Goal: Find specific page/section: Find specific page/section

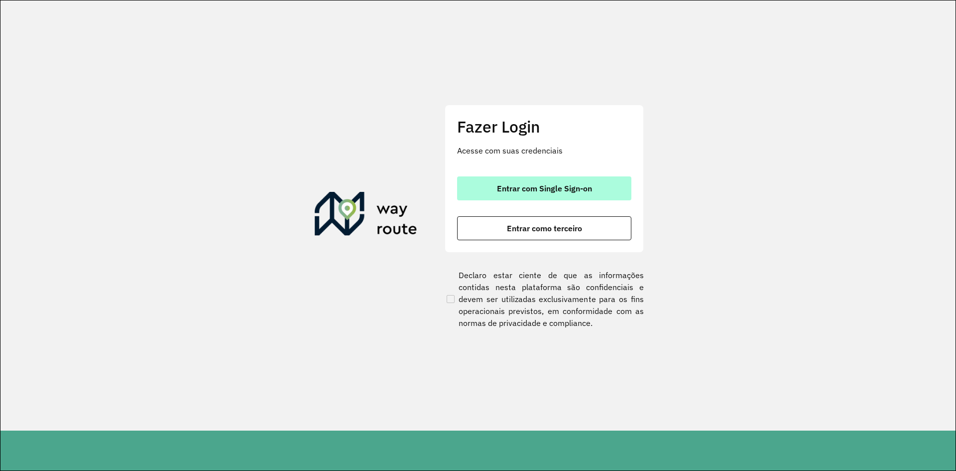
click at [514, 194] on button "Entrar com Single Sign-on" at bounding box center [544, 188] width 174 height 24
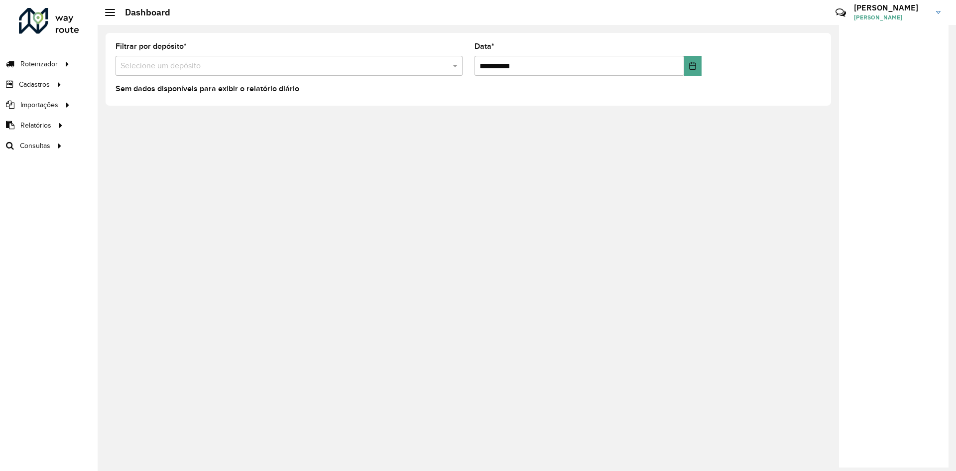
click at [851, 66] on div at bounding box center [894, 246] width 110 height 442
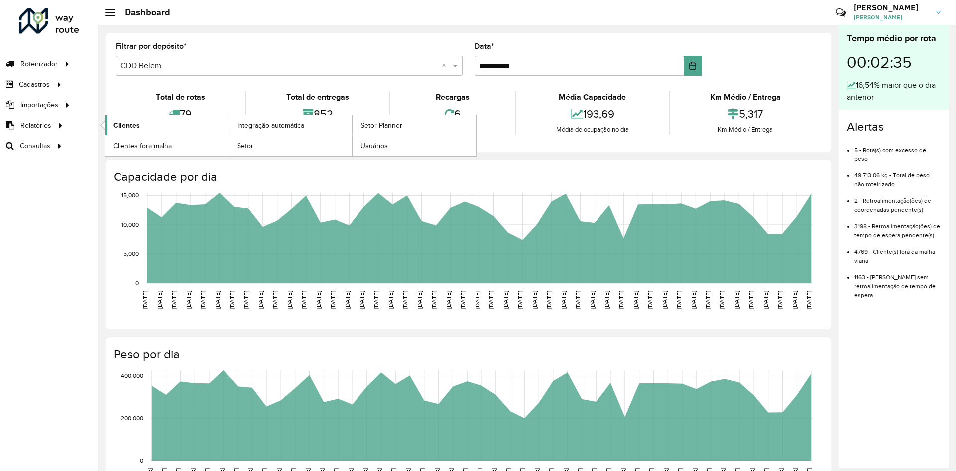
click at [151, 125] on link "Clientes" at bounding box center [166, 125] width 123 height 20
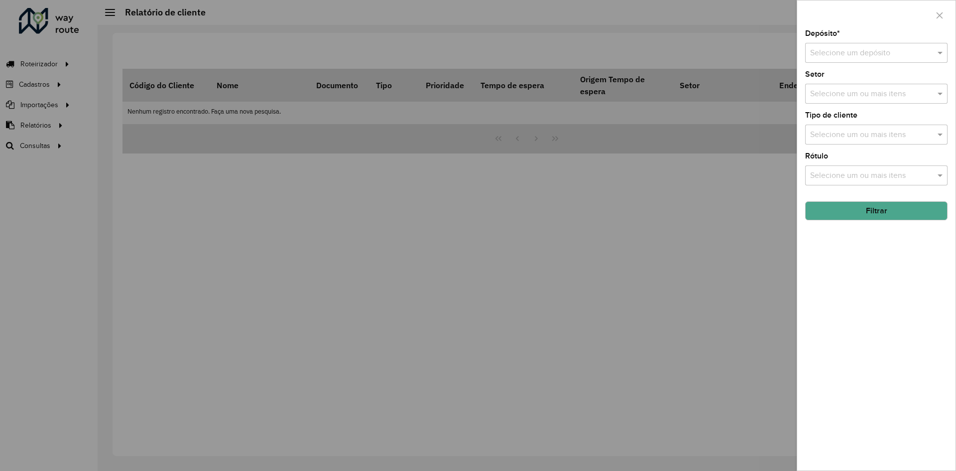
click at [905, 44] on div "Selecione um depósito" at bounding box center [876, 53] width 142 height 20
type input "*"
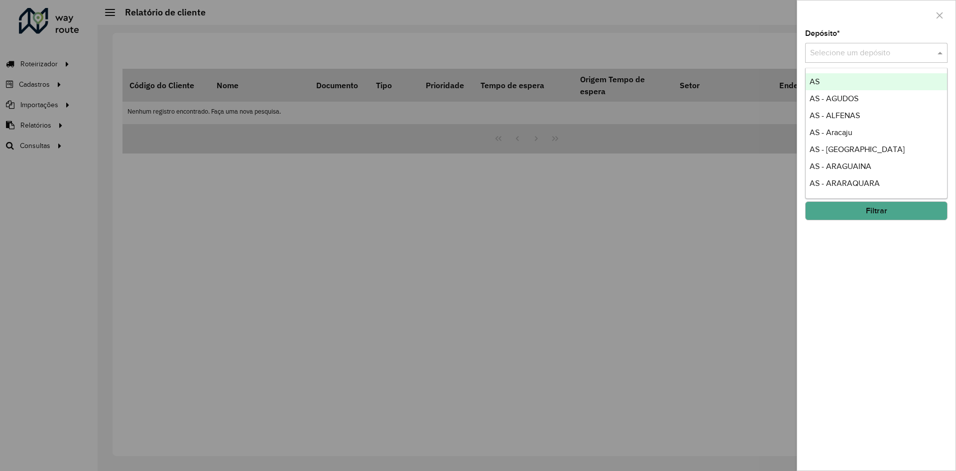
click at [867, 50] on input "text" at bounding box center [866, 53] width 113 height 12
click at [937, 22] on button "button" at bounding box center [940, 15] width 16 height 16
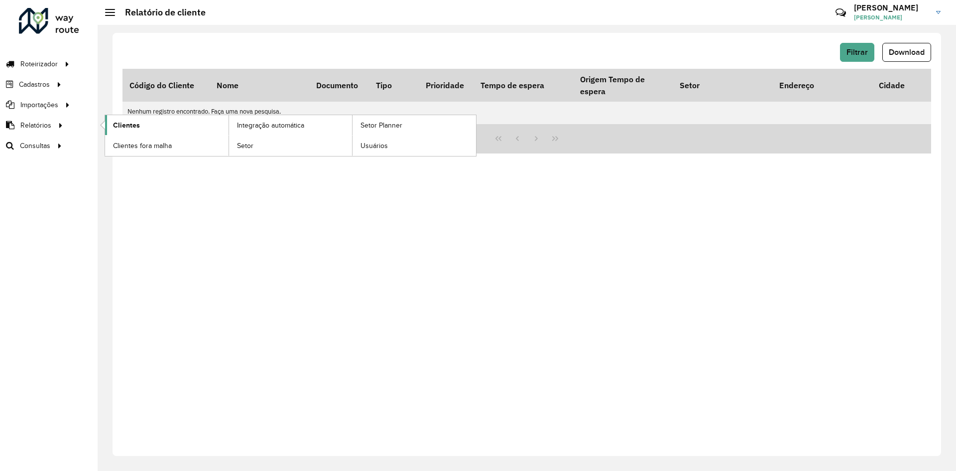
click at [143, 121] on link "Clientes" at bounding box center [166, 125] width 123 height 20
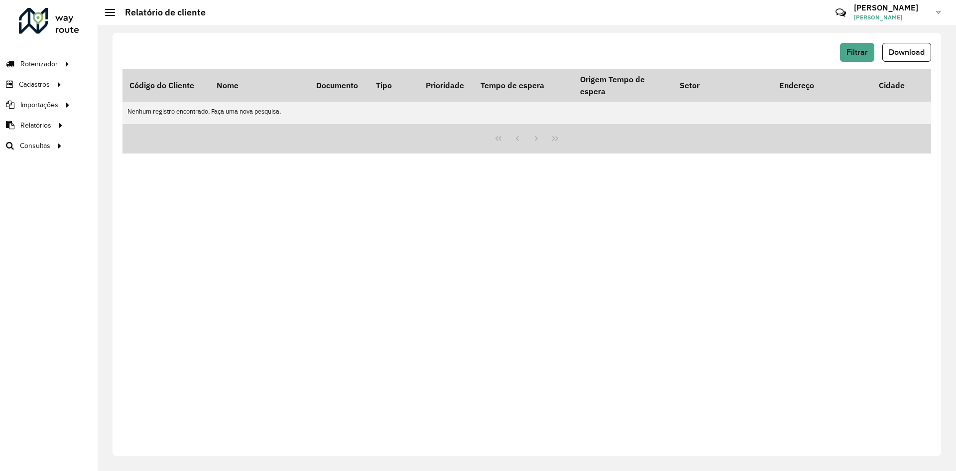
click at [668, 306] on div "Filtrar Download Código do Cliente Nome Documento Tipo Prioridade Tempo de espe…" at bounding box center [527, 244] width 829 height 423
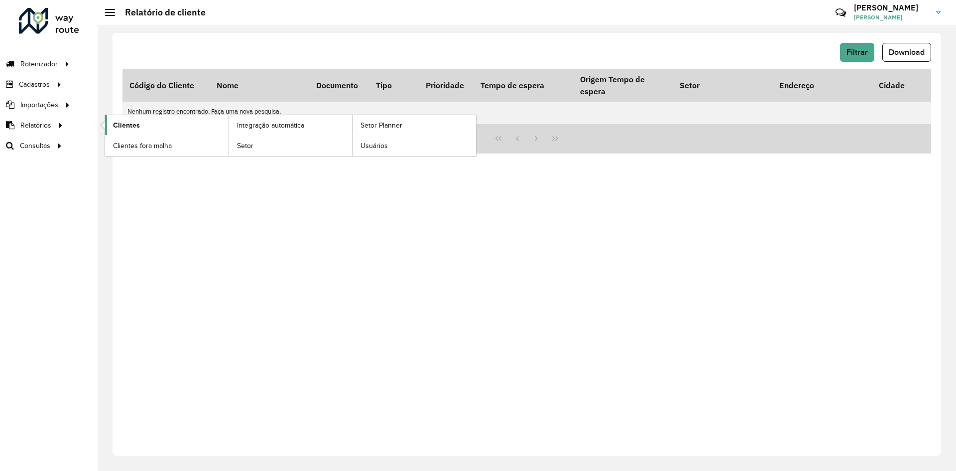
click at [170, 121] on link "Clientes" at bounding box center [166, 125] width 123 height 20
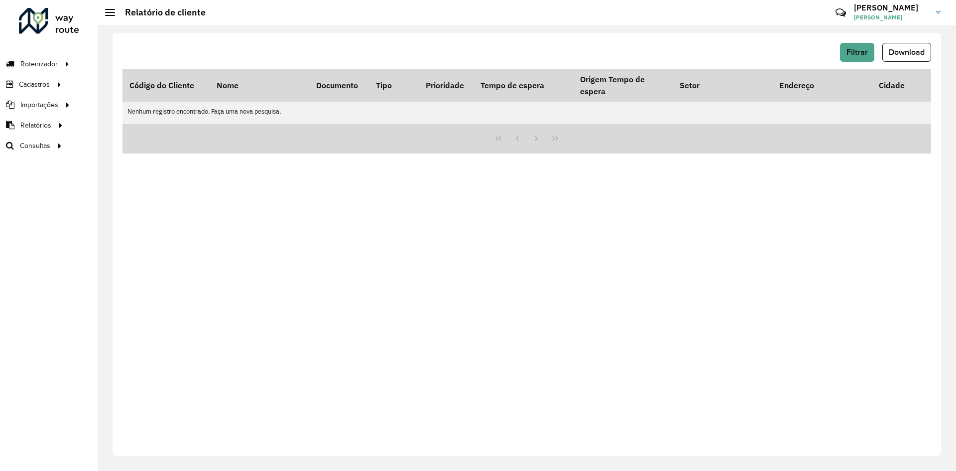
click at [532, 266] on div "Filtrar Download Código do Cliente Nome Documento Tipo Prioridade Tempo de espe…" at bounding box center [527, 244] width 829 height 423
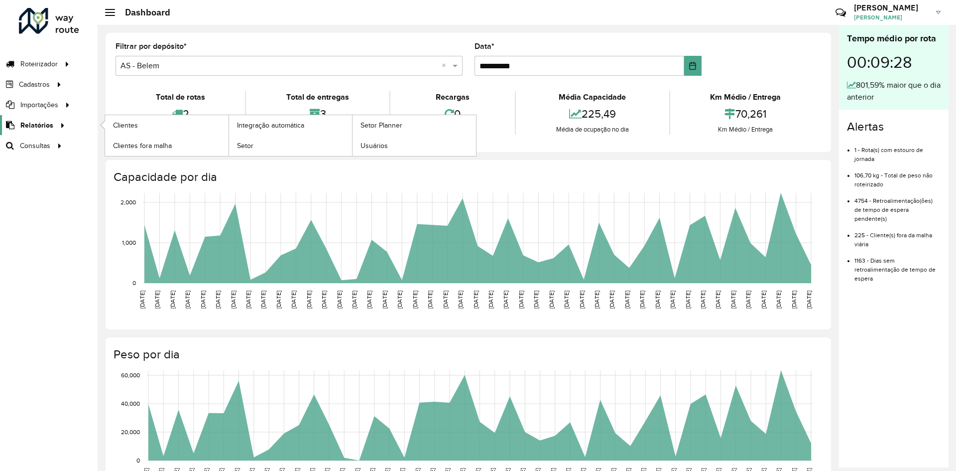
click at [37, 128] on span "Relatórios" at bounding box center [36, 125] width 33 height 10
click at [151, 130] on link "Clientes" at bounding box center [166, 125] width 123 height 20
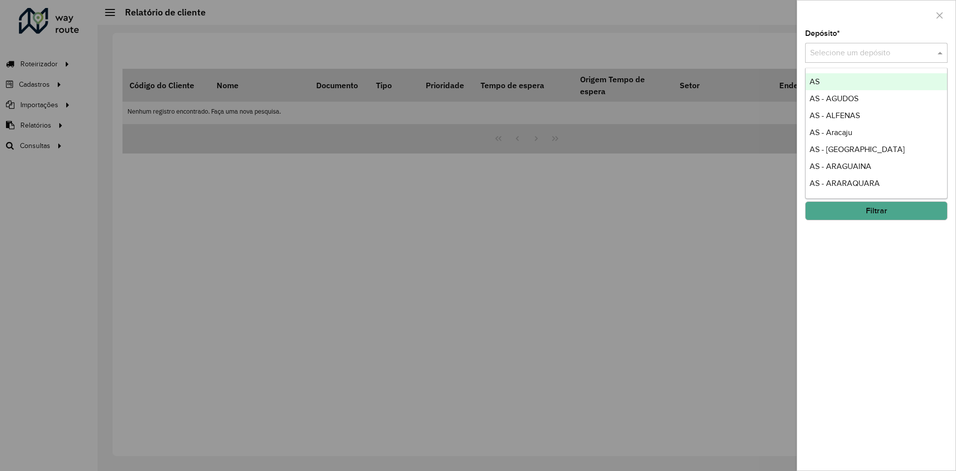
click at [857, 51] on input "text" at bounding box center [866, 53] width 113 height 12
type input "*"
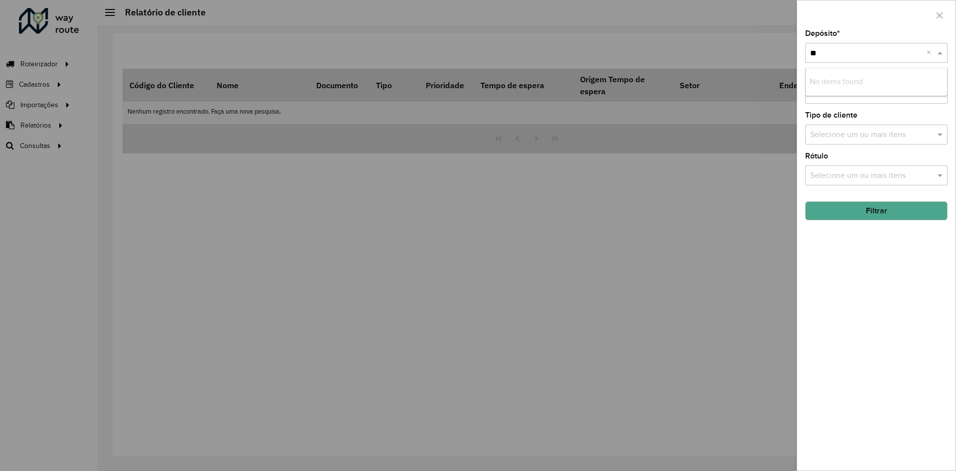
type input "*"
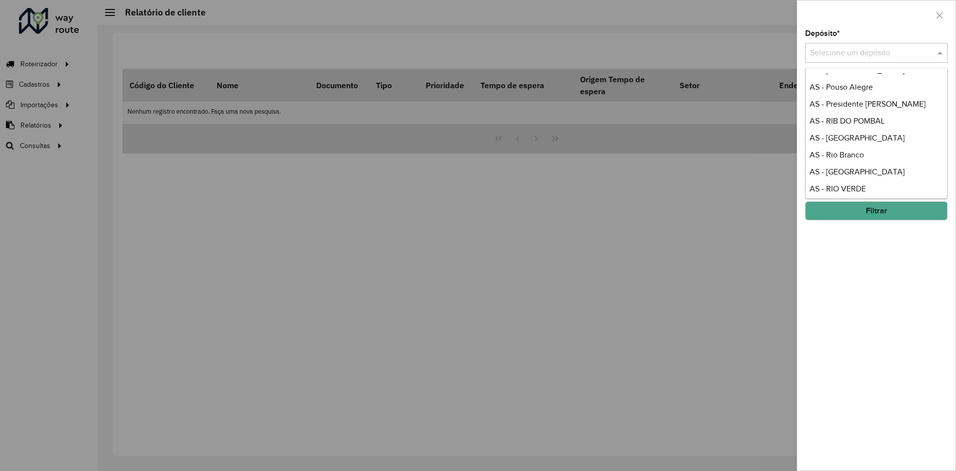
scroll to position [1103, 0]
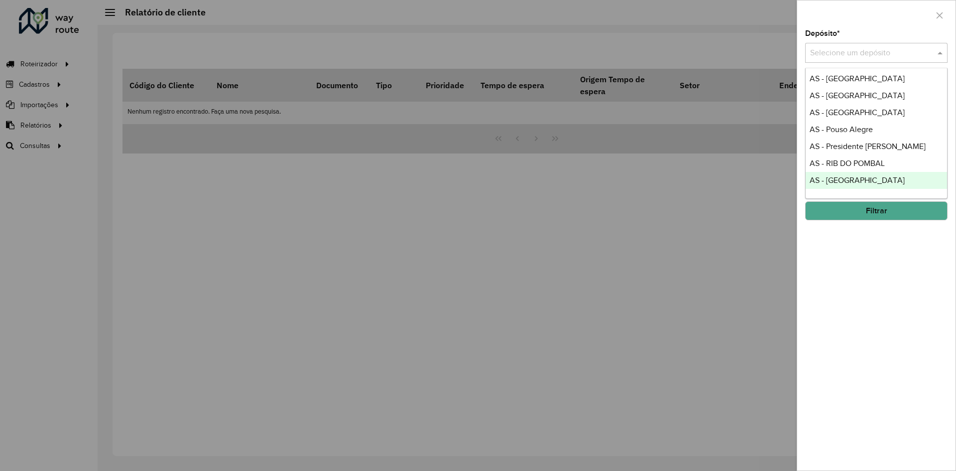
drag, startPoint x: 691, startPoint y: 288, endPoint x: 689, endPoint y: 273, distance: 15.1
click at [690, 288] on div at bounding box center [478, 235] width 956 height 471
